Goal: Transaction & Acquisition: Purchase product/service

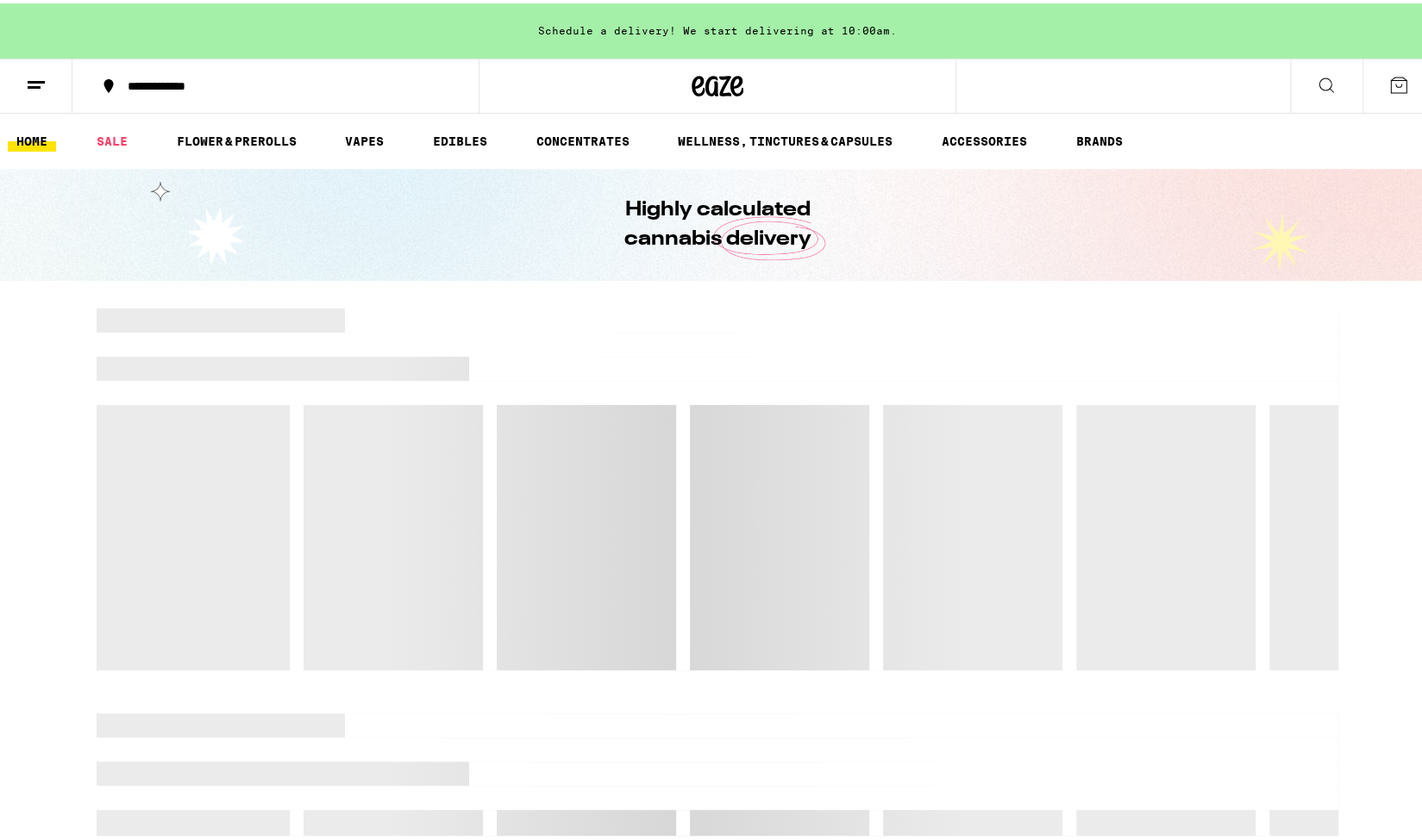
click at [39, 84] on line at bounding box center [34, 84] width 13 height 0
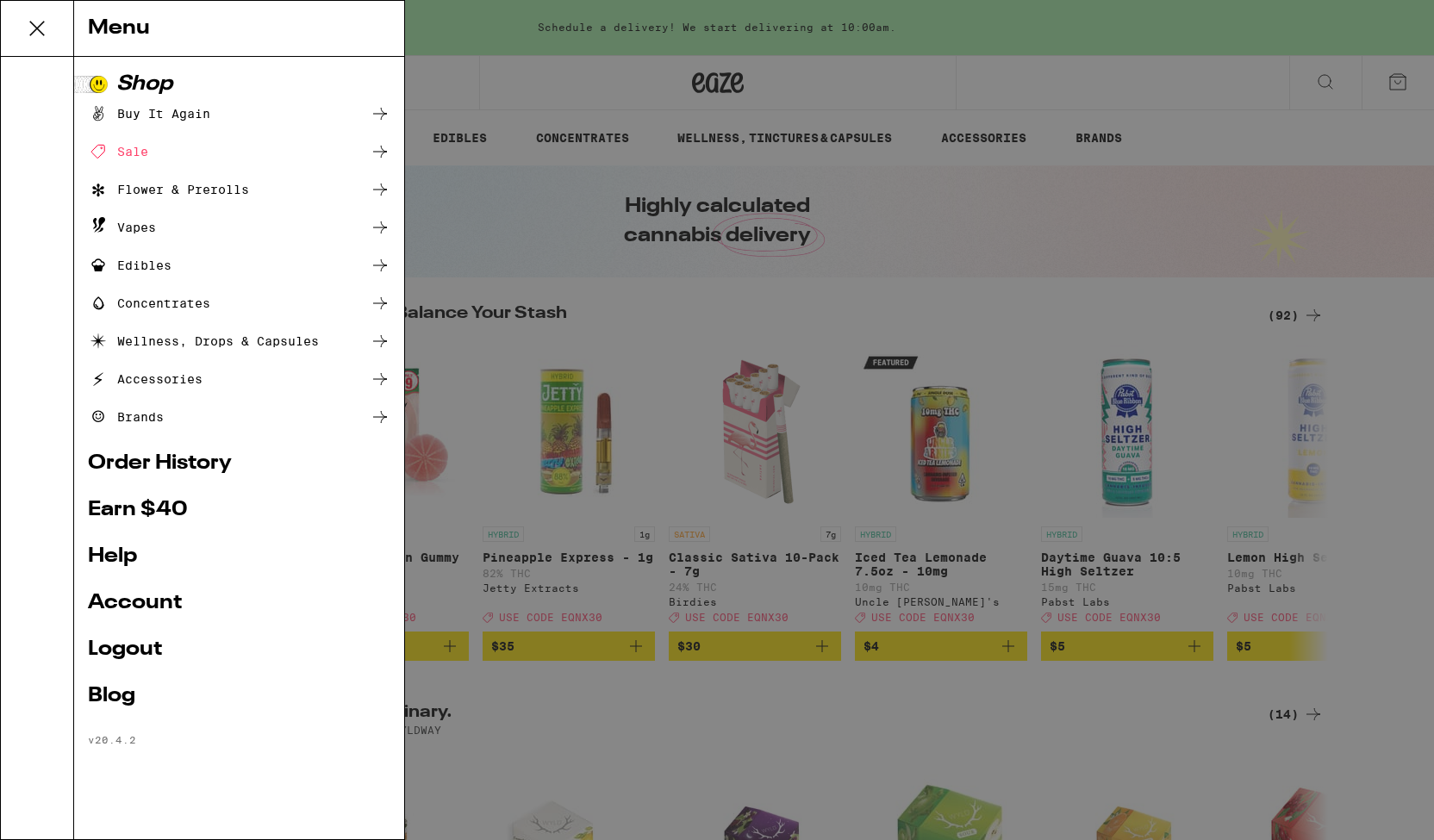
click at [154, 115] on div "Buy It Again" at bounding box center [149, 113] width 123 height 20
